Goal: Information Seeking & Learning: Learn about a topic

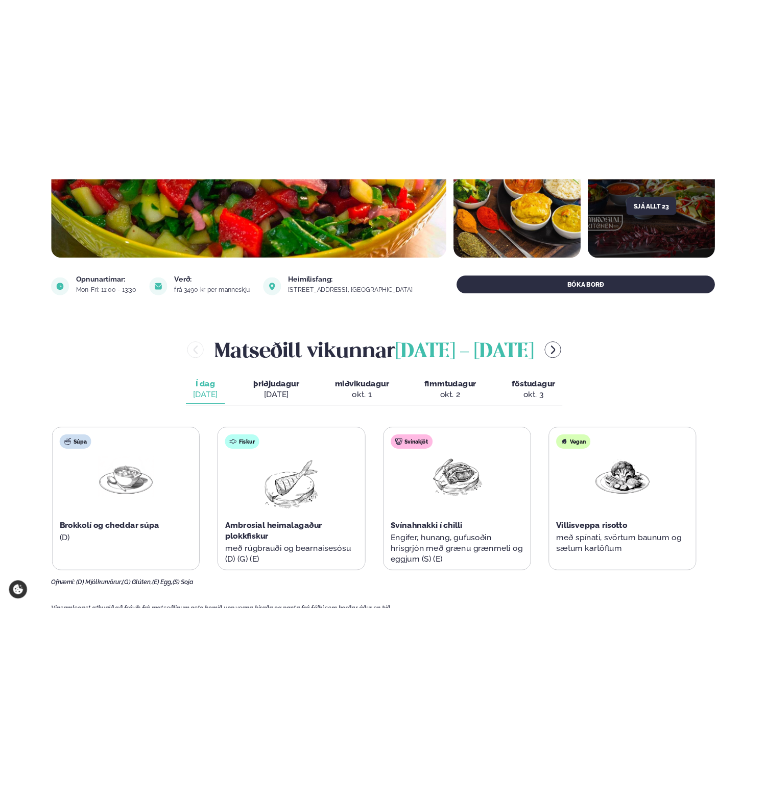
scroll to position [287, 0]
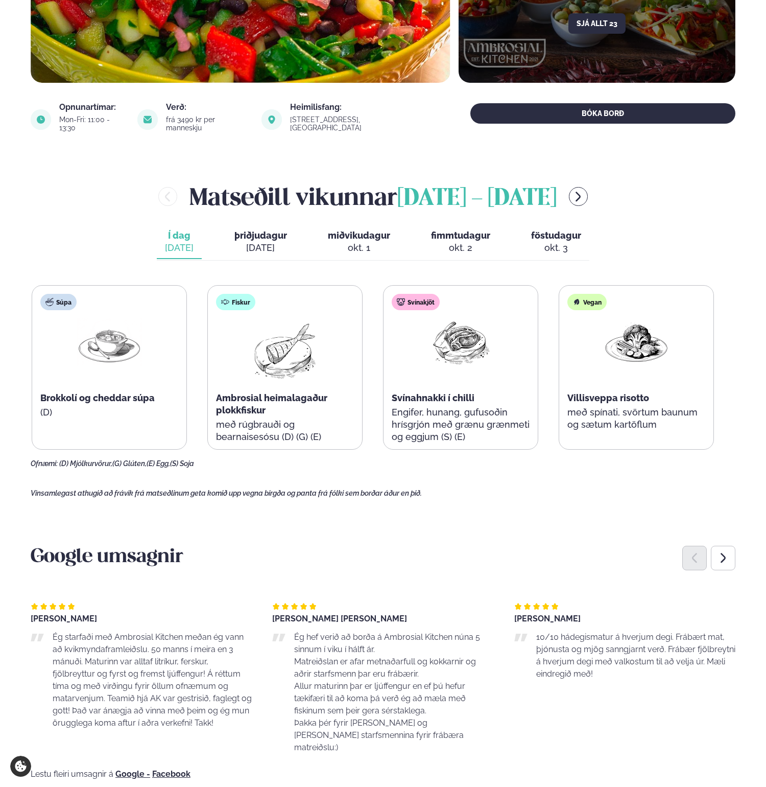
click at [361, 491] on main "[PERSON_NAME] / Matseðill / Dalvegur 30 [PERSON_NAME] í [GEOGRAPHIC_DATA] - Dal…" at bounding box center [383, 598] width 766 height 1770
click at [441, 479] on main "[PERSON_NAME] / Matseðill / Dalvegur 30 [PERSON_NAME] í [GEOGRAPHIC_DATA] - Dal…" at bounding box center [383, 598] width 766 height 1770
click at [438, 491] on main "[PERSON_NAME] / Matseðill / Dalvegur 30 [PERSON_NAME] í [GEOGRAPHIC_DATA] - Dal…" at bounding box center [383, 598] width 766 height 1770
drag, startPoint x: 433, startPoint y: 489, endPoint x: 231, endPoint y: 477, distance: 202.2
click at [231, 477] on main "[PERSON_NAME] / Matseðill / Dalvegur 30 [PERSON_NAME] í [GEOGRAPHIC_DATA] - Dal…" at bounding box center [383, 598] width 766 height 1770
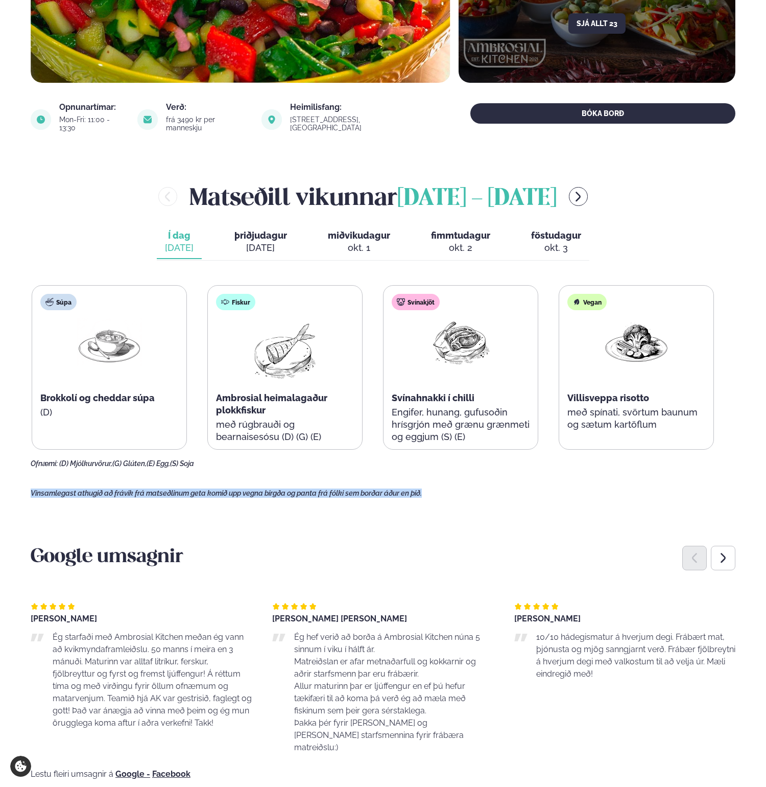
click at [231, 477] on main "[PERSON_NAME] / Matseðill / Dalvegur 30 [PERSON_NAME] í [GEOGRAPHIC_DATA] - Dal…" at bounding box center [383, 598] width 766 height 1770
click at [87, 255] on div "[PERSON_NAME] [DATE] - [DATE] Í dag Í d. [DATE] þriðjudagur þri. [DATE] miðviku…" at bounding box center [383, 324] width 705 height 288
